Goal: Task Accomplishment & Management: Use online tool/utility

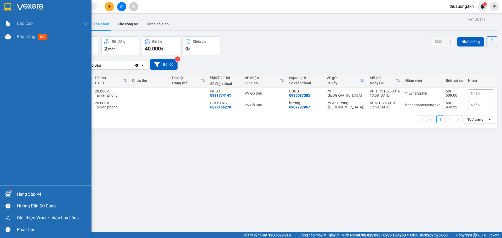
click at [27, 196] on div "Hàng sắp về" at bounding box center [52, 195] width 71 height 8
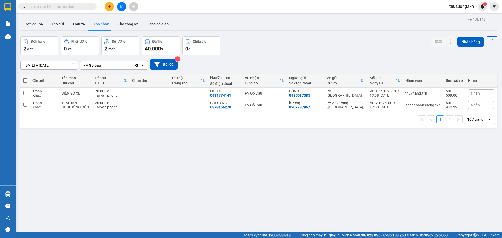
click at [288, 174] on section "Kết quả tìm kiếm ( 0 ) Bộ lọc No Data thusuong.tkn 1 Báo cáo Mẫu 1: Báo cáo dòn…" at bounding box center [251, 119] width 502 height 238
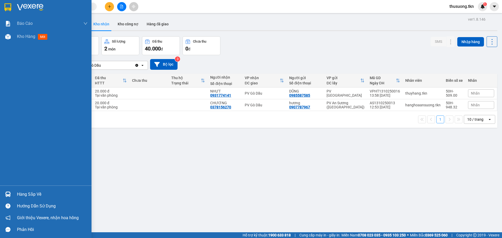
click at [31, 191] on div "Hàng sắp về" at bounding box center [52, 195] width 71 height 8
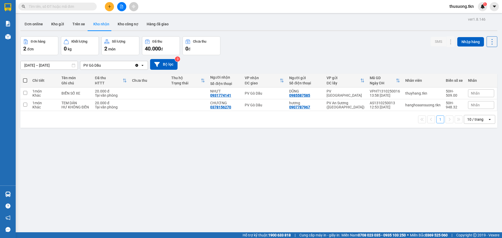
click at [285, 196] on section "Kết quả tìm kiếm ( 0 ) Bộ lọc No Data thusuong.tkn 1 Báo cáo Mẫu 1: Báo cáo dòn…" at bounding box center [251, 119] width 502 height 238
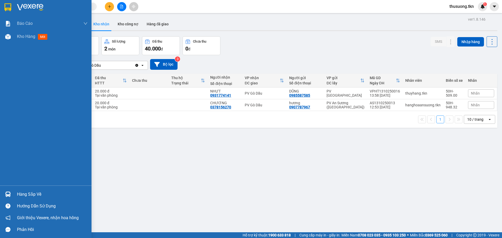
click at [38, 194] on div "Hàng sắp về" at bounding box center [52, 195] width 71 height 8
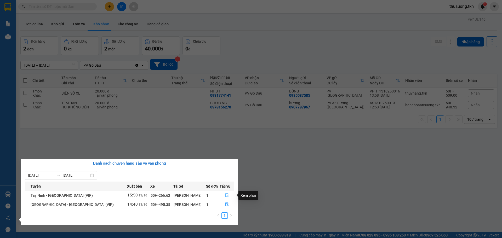
click at [225, 195] on icon "file-done" at bounding box center [227, 196] width 4 height 4
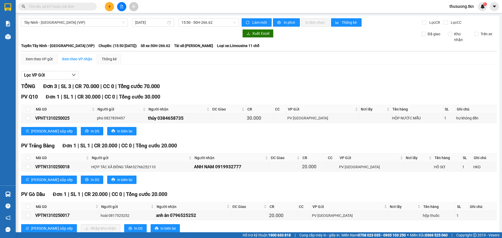
scroll to position [15, 0]
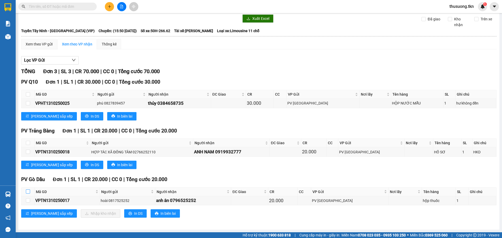
click at [29, 191] on input "checkbox" at bounding box center [28, 192] width 4 height 4
checkbox input "true"
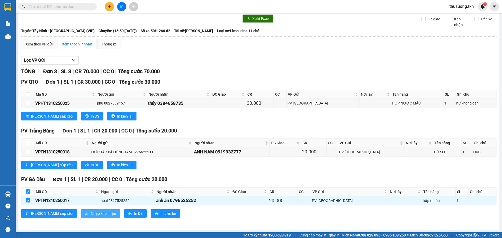
click at [91, 213] on span "Nhập kho nhận" at bounding box center [103, 214] width 25 height 6
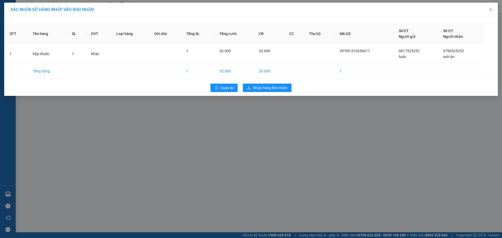
click at [280, 109] on div "XÁC NHẬN SỐ HÀNG NHẬP VÀO KHO NHẬN STT Tên hàng SL ĐVT Loại hàng Ghi chú Tổng S…" at bounding box center [251, 119] width 502 height 238
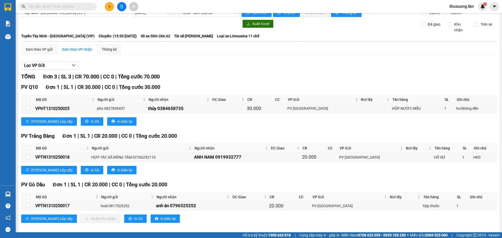
scroll to position [15, 0]
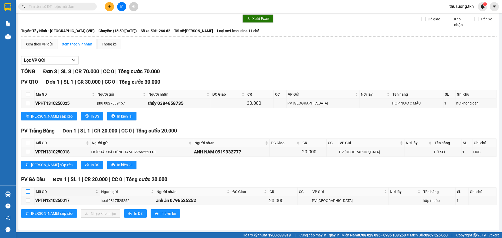
drag, startPoint x: 26, startPoint y: 191, endPoint x: 48, endPoint y: 193, distance: 22.8
click at [28, 190] on input "checkbox" at bounding box center [28, 192] width 4 height 4
checkbox input "true"
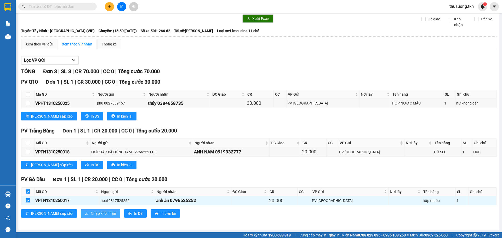
drag, startPoint x: 98, startPoint y: 207, endPoint x: 82, endPoint y: 212, distance: 16.5
click at [97, 208] on div "PV Gò Dầu Đơn 1 | SL 1 | CR 20.000 | CC 0 | Tổng cước 20.000 Mã GD Người gửi Ng…" at bounding box center [258, 199] width 475 height 46
click at [91, 212] on span "Nhập kho nhận" at bounding box center [103, 214] width 25 height 6
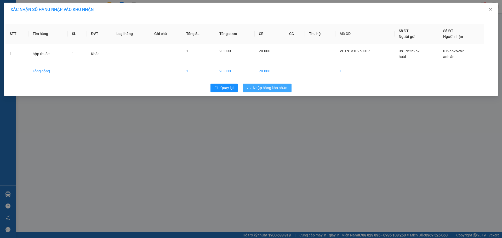
click at [286, 89] on span "Nhập hàng kho nhận" at bounding box center [270, 88] width 35 height 6
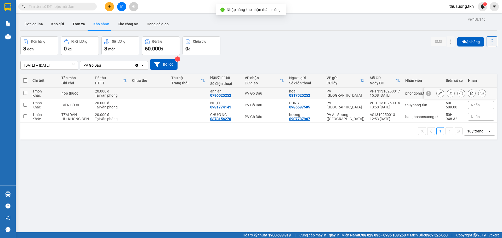
click at [204, 93] on td at bounding box center [188, 94] width 39 height 12
checkbox input "true"
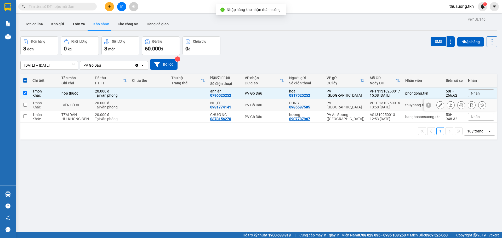
drag, startPoint x: 201, startPoint y: 107, endPoint x: 204, endPoint y: 110, distance: 4.1
click at [201, 107] on td at bounding box center [188, 105] width 39 height 12
checkbox input "true"
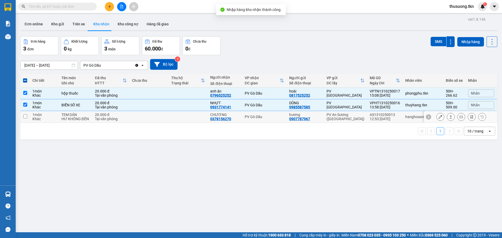
click at [204, 120] on td at bounding box center [188, 117] width 39 height 12
checkbox input "true"
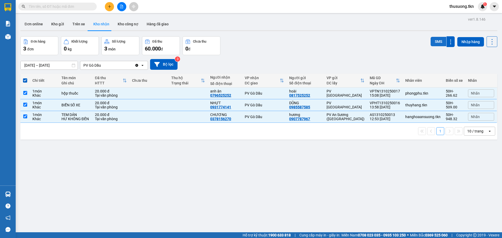
click at [433, 42] on button "SMS" at bounding box center [439, 41] width 16 height 9
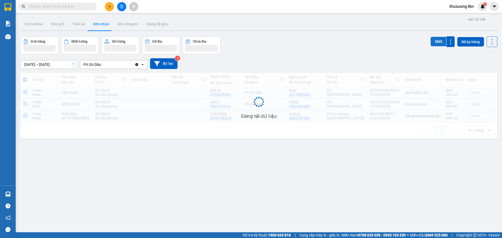
click at [433, 43] on button "SMS" at bounding box center [439, 41] width 16 height 9
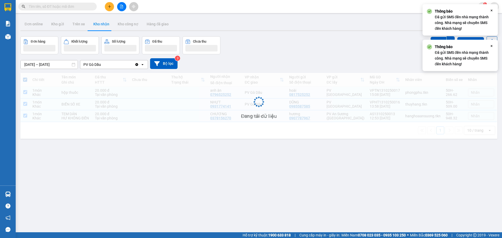
click at [434, 44] on div "Thông báo Đã gửi SMS đến nhà mạng thành công. Nhà mạng sẽ chuyển SMS đến khách …" at bounding box center [458, 55] width 63 height 23
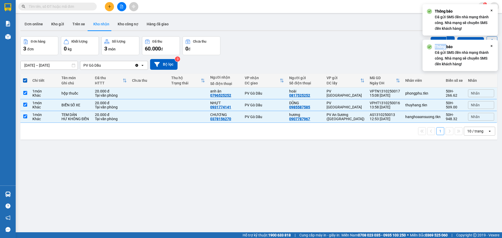
click at [434, 44] on div "Thông báo Đã gửi SMS đến nhà mạng thành công. Nhà mạng sẽ chuyển SMS đến khách …" at bounding box center [460, 55] width 75 height 31
click at [434, 43] on div "Thông báo Đã gửi SMS đến nhà mạng thành công. Nhà mạng sẽ chuyển SMS đến khách …" at bounding box center [460, 55] width 75 height 31
drag, startPoint x: 397, startPoint y: 182, endPoint x: 381, endPoint y: 167, distance: 22.2
click at [397, 182] on div "ver 1.8.146 Đơn online Kho gửi Trên xe Kho nhận Kho công nợ Hàng đã giao Đơn hà…" at bounding box center [258, 135] width 481 height 238
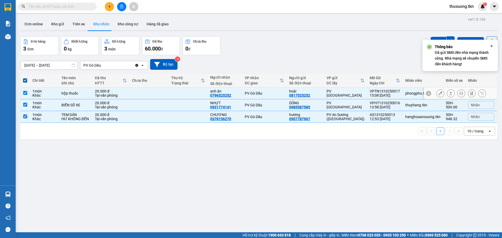
click at [74, 91] on div "hộp thuốc" at bounding box center [75, 93] width 28 height 4
checkbox input "false"
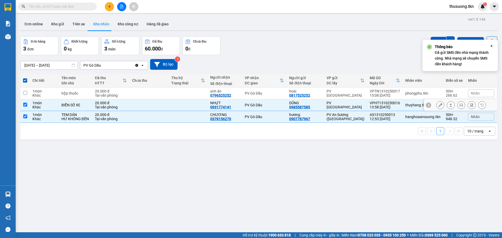
click at [80, 108] on td "BIỂN SỐ XE" at bounding box center [75, 105] width 33 height 12
checkbox input "false"
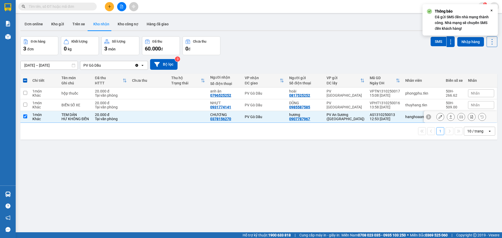
drag, startPoint x: 81, startPoint y: 117, endPoint x: 83, endPoint y: 113, distance: 5.2
click at [82, 117] on div "HƯ KHÔNG ĐỀN" at bounding box center [75, 119] width 28 height 4
checkbox input "false"
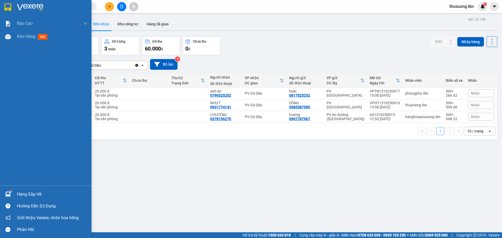
drag, startPoint x: 38, startPoint y: 195, endPoint x: 59, endPoint y: 198, distance: 21.1
click at [39, 194] on div "Hàng sắp về" at bounding box center [52, 195] width 71 height 8
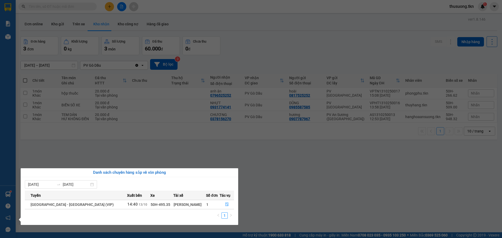
click at [282, 193] on section "Kết quả tìm kiếm ( 0 ) Bộ lọc No Data thusuong.tkn 1 Báo cáo Mẫu 1: Báo cáo dòn…" at bounding box center [251, 119] width 502 height 238
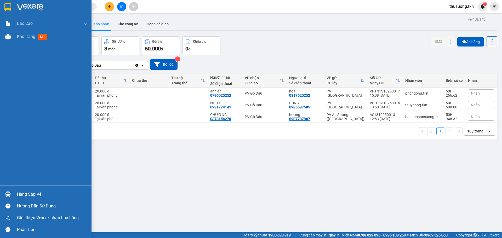
click at [42, 193] on div "Hàng sắp về" at bounding box center [52, 195] width 71 height 8
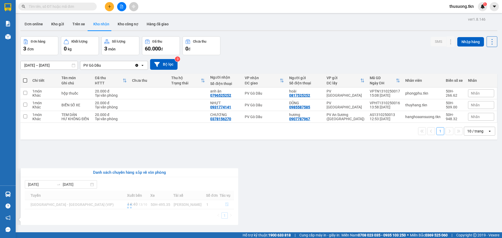
click at [263, 205] on section "Kết quả tìm kiếm ( 0 ) Bộ lọc No Data thusuong.tkn 1 Báo cáo Mẫu 1: Báo cáo dòn…" at bounding box center [251, 119] width 502 height 238
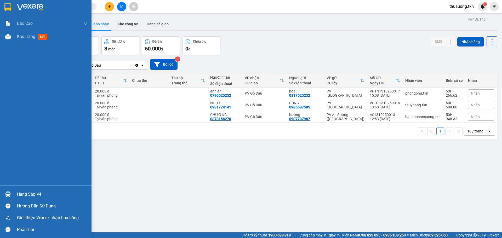
drag, startPoint x: 36, startPoint y: 195, endPoint x: 47, endPoint y: 191, distance: 11.8
click at [36, 195] on div "Hàng sắp về" at bounding box center [52, 195] width 71 height 8
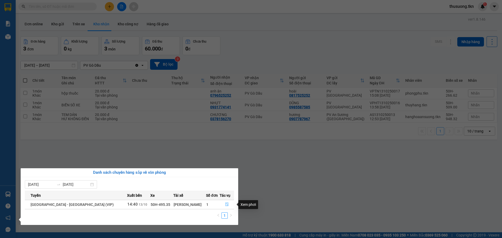
click at [225, 205] on icon "file-done" at bounding box center [227, 205] width 4 height 4
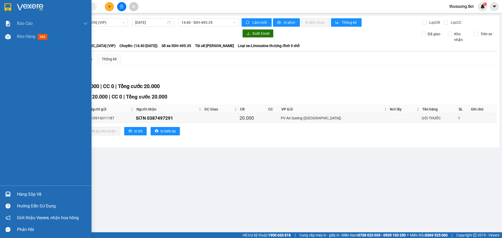
click at [28, 198] on div "Hàng sắp về" at bounding box center [52, 195] width 71 height 8
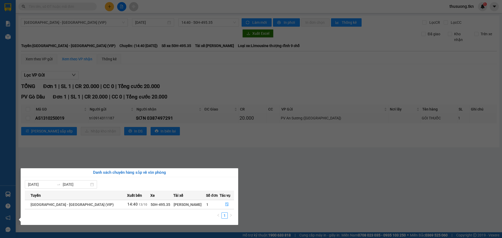
drag, startPoint x: 271, startPoint y: 196, endPoint x: 217, endPoint y: 117, distance: 95.5
click at [271, 195] on section "Kết quả tìm kiếm ( 0 ) Bộ lọc No Data thusuong.tkn 1 Báo cáo Mẫu 1: Báo cáo dòn…" at bounding box center [251, 119] width 502 height 238
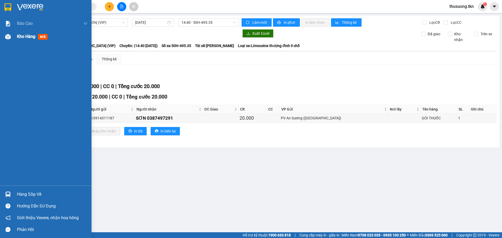
click at [30, 35] on span "Kho hàng" at bounding box center [26, 36] width 18 height 5
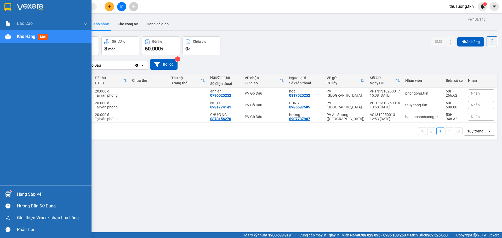
click at [39, 193] on div "Hàng sắp về" at bounding box center [52, 195] width 71 height 8
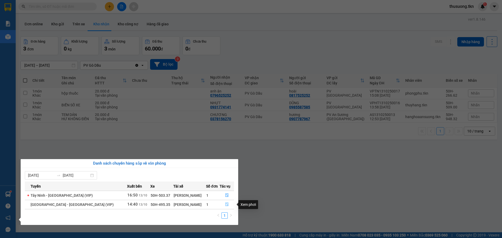
click at [225, 205] on icon "file-done" at bounding box center [227, 205] width 4 height 4
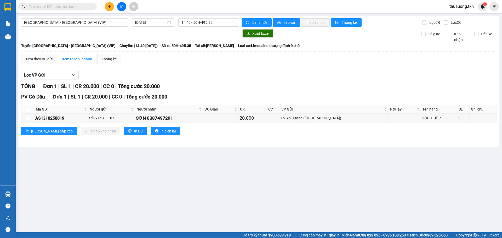
click at [28, 109] on input "checkbox" at bounding box center [28, 109] width 4 height 4
checkbox input "true"
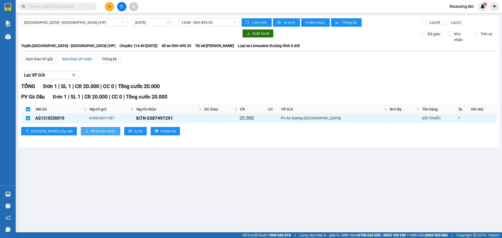
click at [81, 127] on button "Nhập kho nhận" at bounding box center [100, 131] width 39 height 8
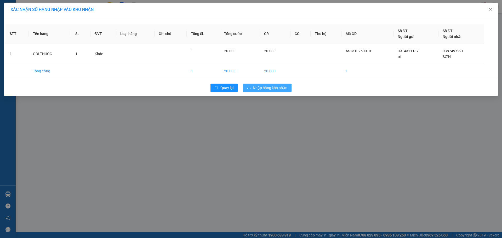
click at [260, 89] on span "Nhập hàng kho nhận" at bounding box center [270, 88] width 35 height 6
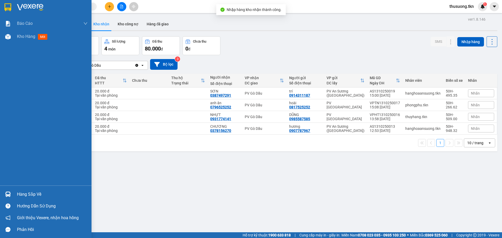
click at [38, 191] on div "Hàng sắp về" at bounding box center [52, 195] width 71 height 8
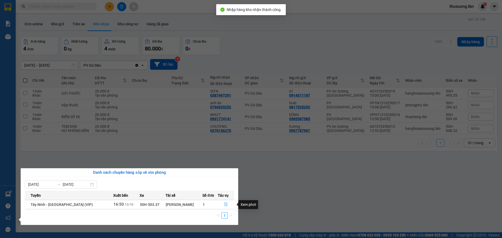
click at [225, 203] on icon "file-done" at bounding box center [226, 205] width 4 height 4
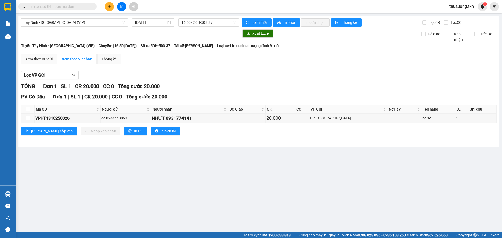
click at [27, 109] on input "checkbox" at bounding box center [28, 109] width 4 height 4
checkbox input "true"
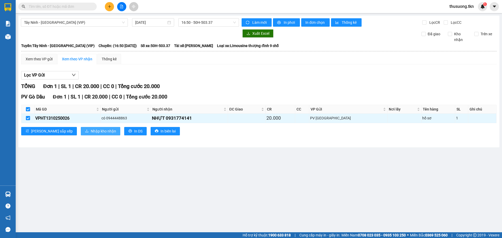
click at [91, 132] on span "Nhập kho nhận" at bounding box center [103, 131] width 25 height 6
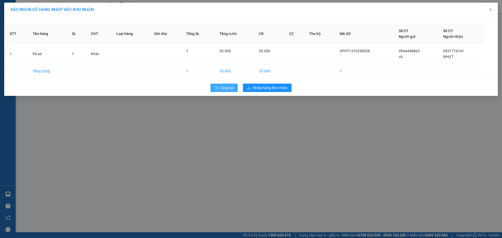
click at [230, 89] on span "Quay lại" at bounding box center [226, 88] width 13 height 6
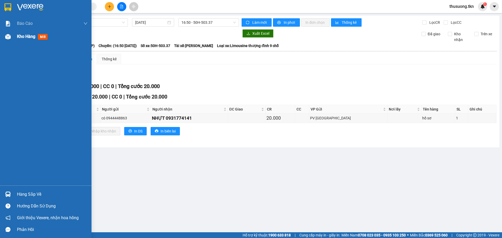
click at [35, 35] on span "Kho hàng" at bounding box center [26, 36] width 18 height 5
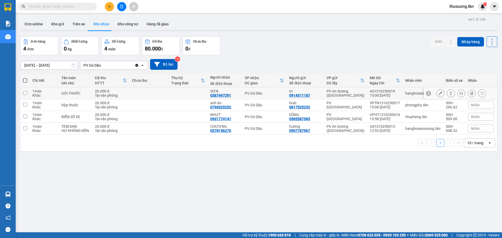
click at [449, 95] on icon at bounding box center [451, 94] width 4 height 4
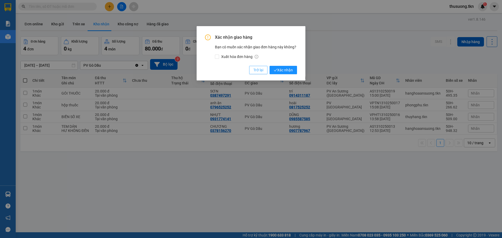
click at [254, 70] on span "Trở lại" at bounding box center [258, 70] width 10 height 6
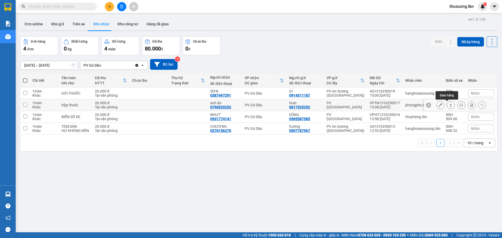
click at [449, 105] on icon at bounding box center [451, 105] width 4 height 4
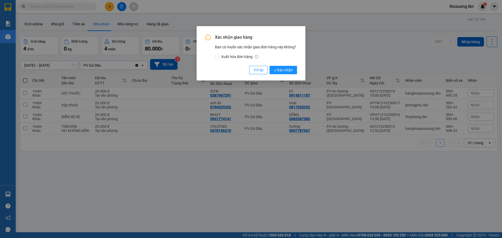
click at [291, 66] on div "Xác nhận giao hàng Bạn có muốn xác nhận giao đơn hàng này không? Xuất hóa đơn h…" at bounding box center [251, 55] width 92 height 40
click at [292, 71] on span "Xác nhận" at bounding box center [283, 70] width 19 height 6
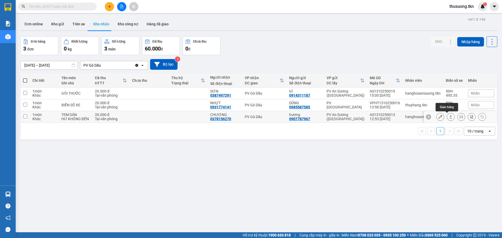
click at [449, 118] on icon at bounding box center [451, 117] width 4 height 4
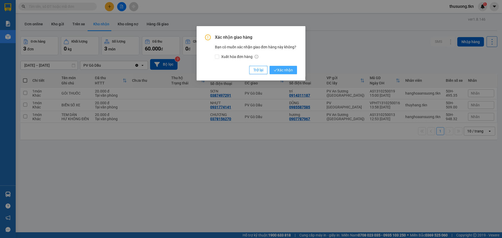
click at [279, 68] on span "Xác nhận" at bounding box center [283, 70] width 19 height 6
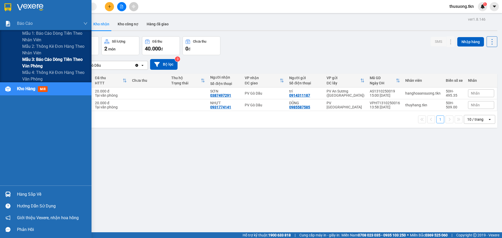
click at [30, 61] on span "Mẫu 3: Báo cáo dòng tiền theo văn phòng" at bounding box center [54, 62] width 65 height 13
